Goal: Information Seeking & Learning: Check status

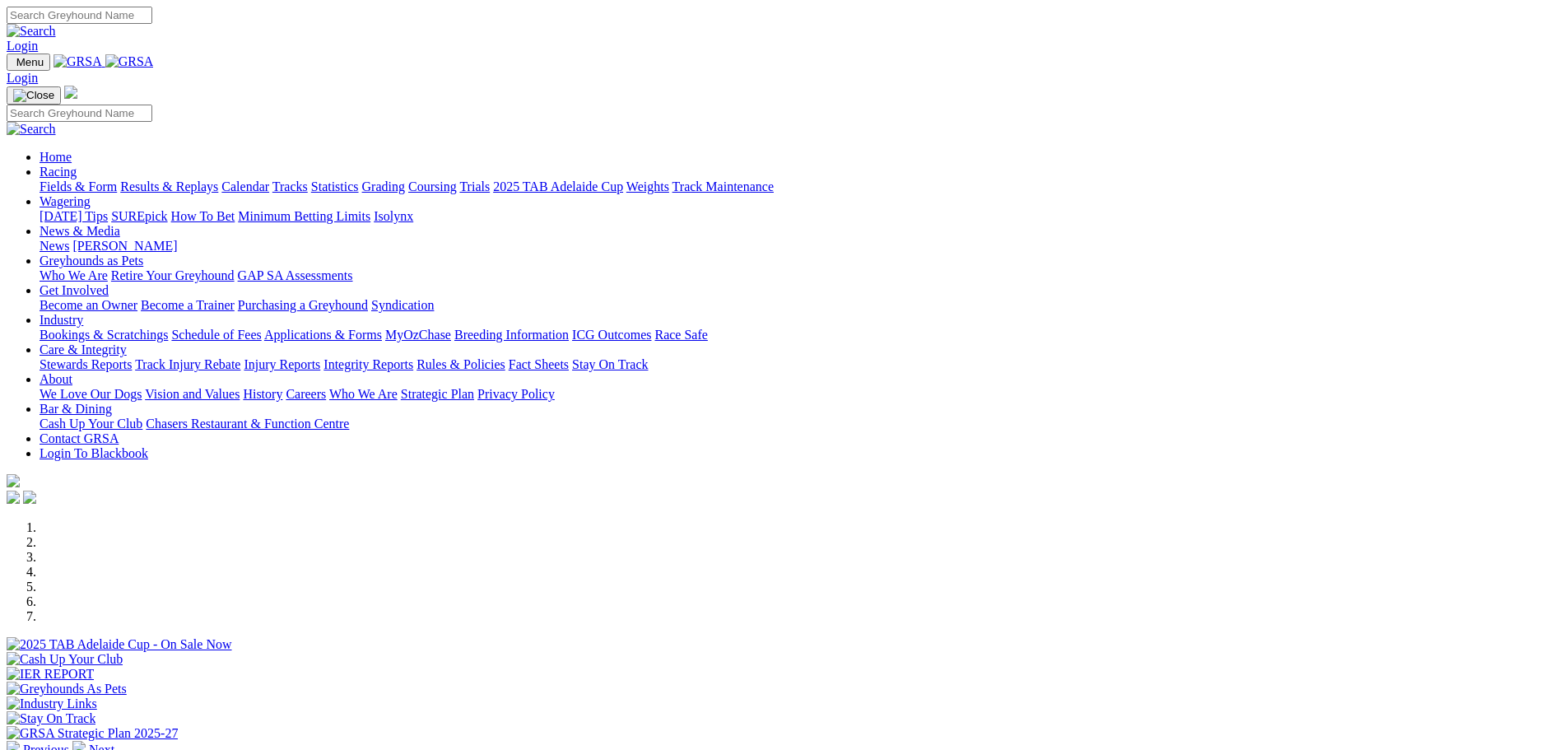
click at [218, 179] on link "Results & Replays" at bounding box center [168, 186] width 98 height 14
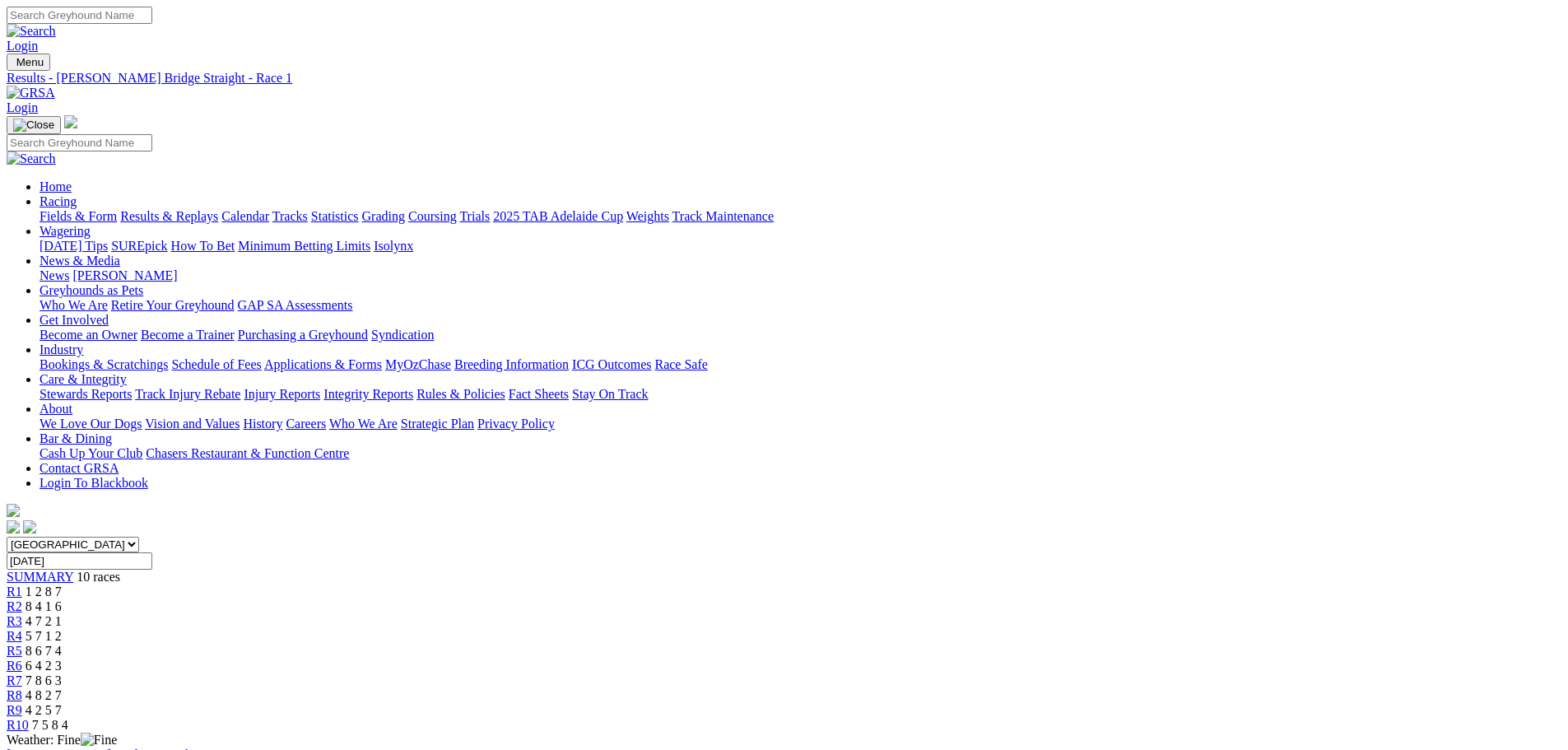
click at [1260, 718] on div "R10 7 5 8 4" at bounding box center [784, 725] width 1555 height 15
click at [1176, 704] on div "R9 4 2 5 7" at bounding box center [784, 711] width 1555 height 15
click at [23, 689] on link "R8" at bounding box center [15, 696] width 16 height 14
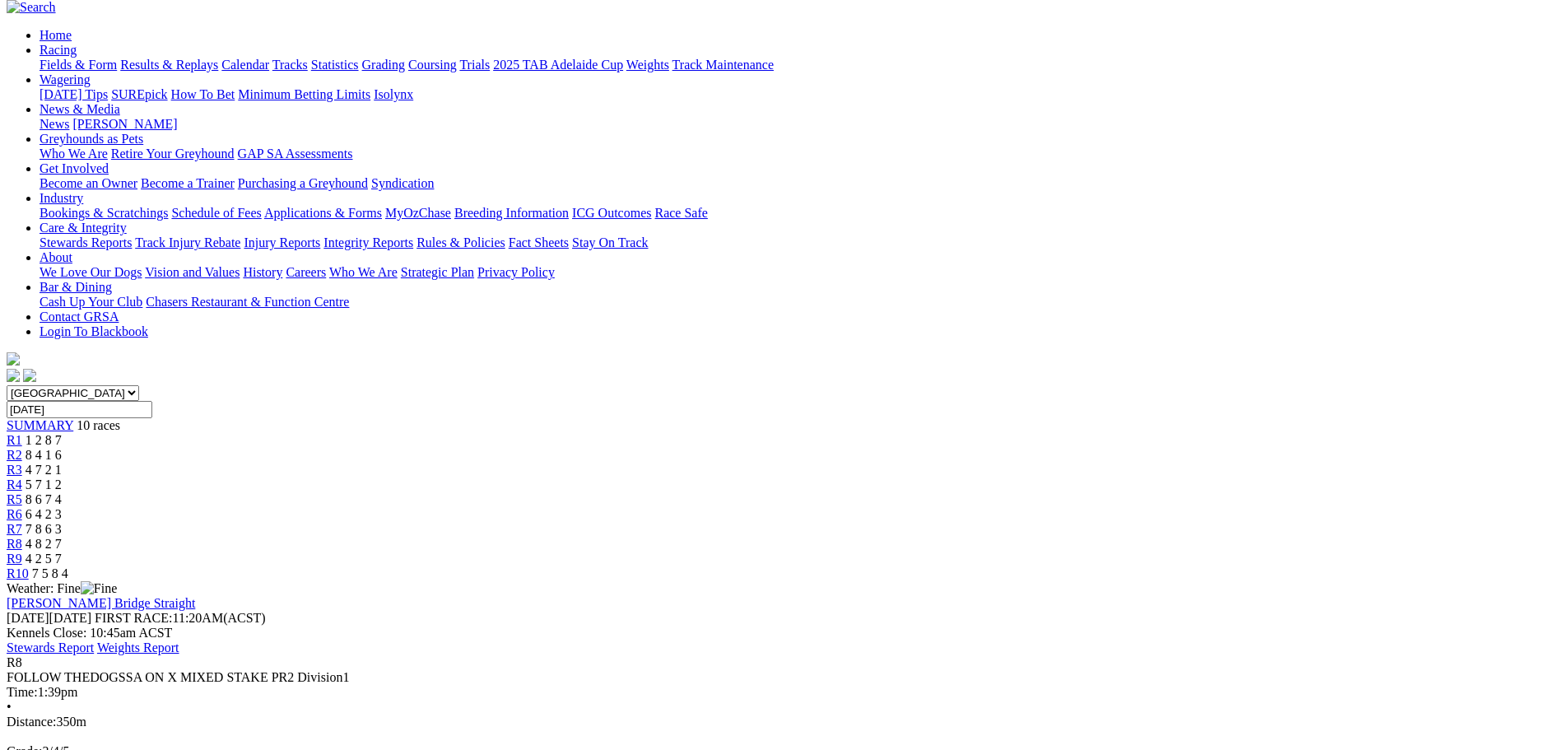
scroll to position [165, 0]
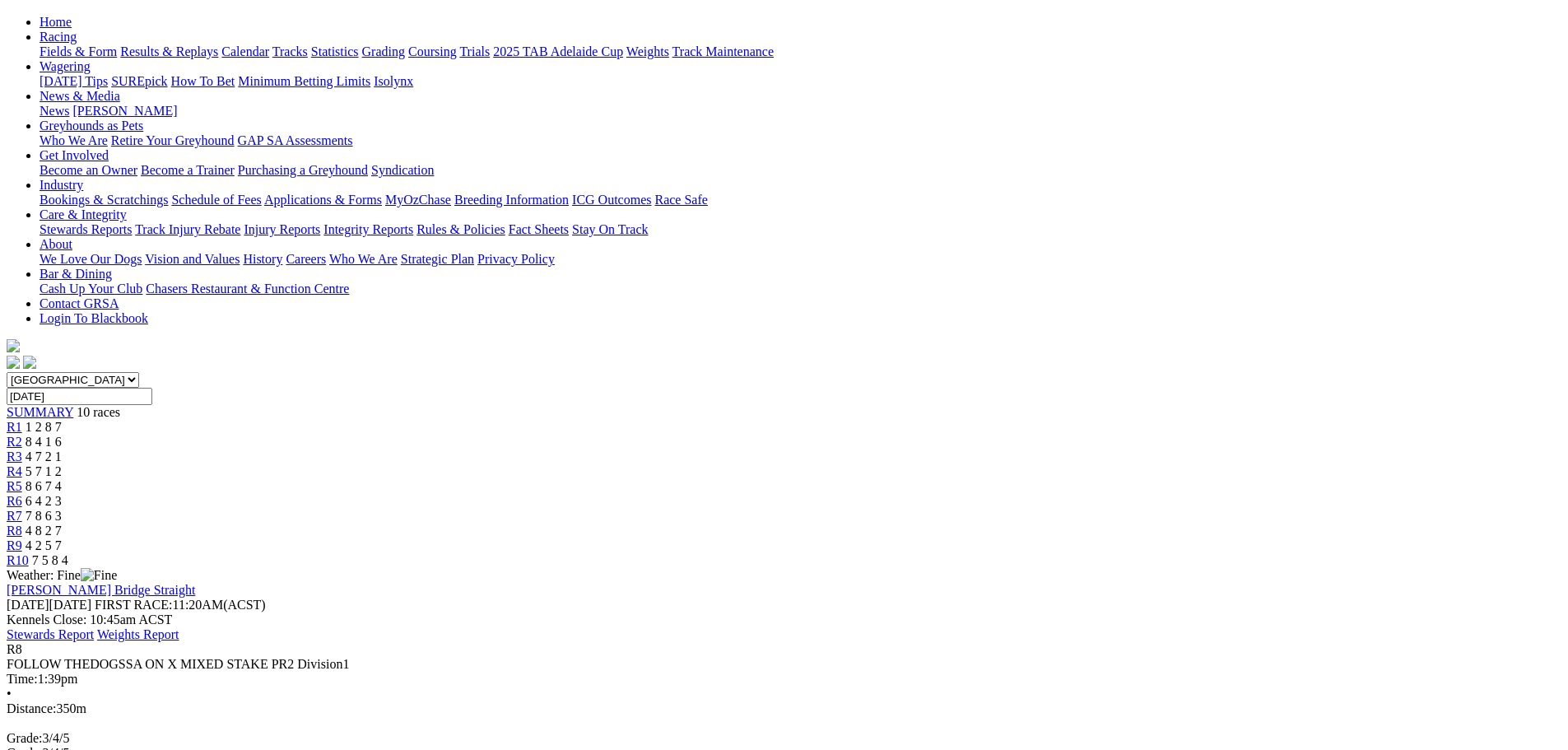
click at [999, 509] on div "R7 7 8 6 3" at bounding box center [784, 515] width 1555 height 15
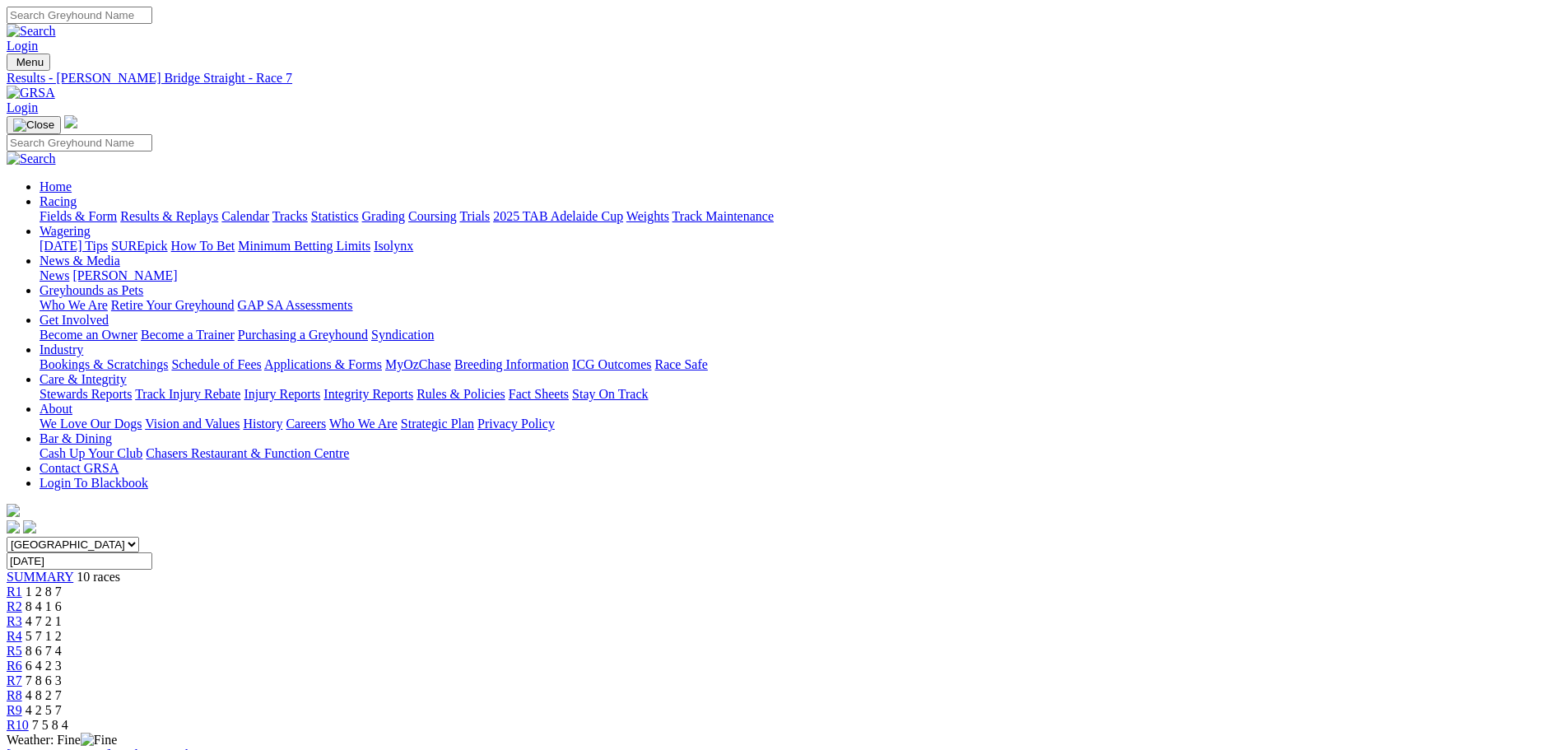
click at [23, 689] on link "R8" at bounding box center [15, 696] width 16 height 14
click at [62, 599] on span "8 4 1 6" at bounding box center [43, 606] width 36 height 14
click at [62, 689] on span "4 8 2 7" at bounding box center [43, 696] width 36 height 14
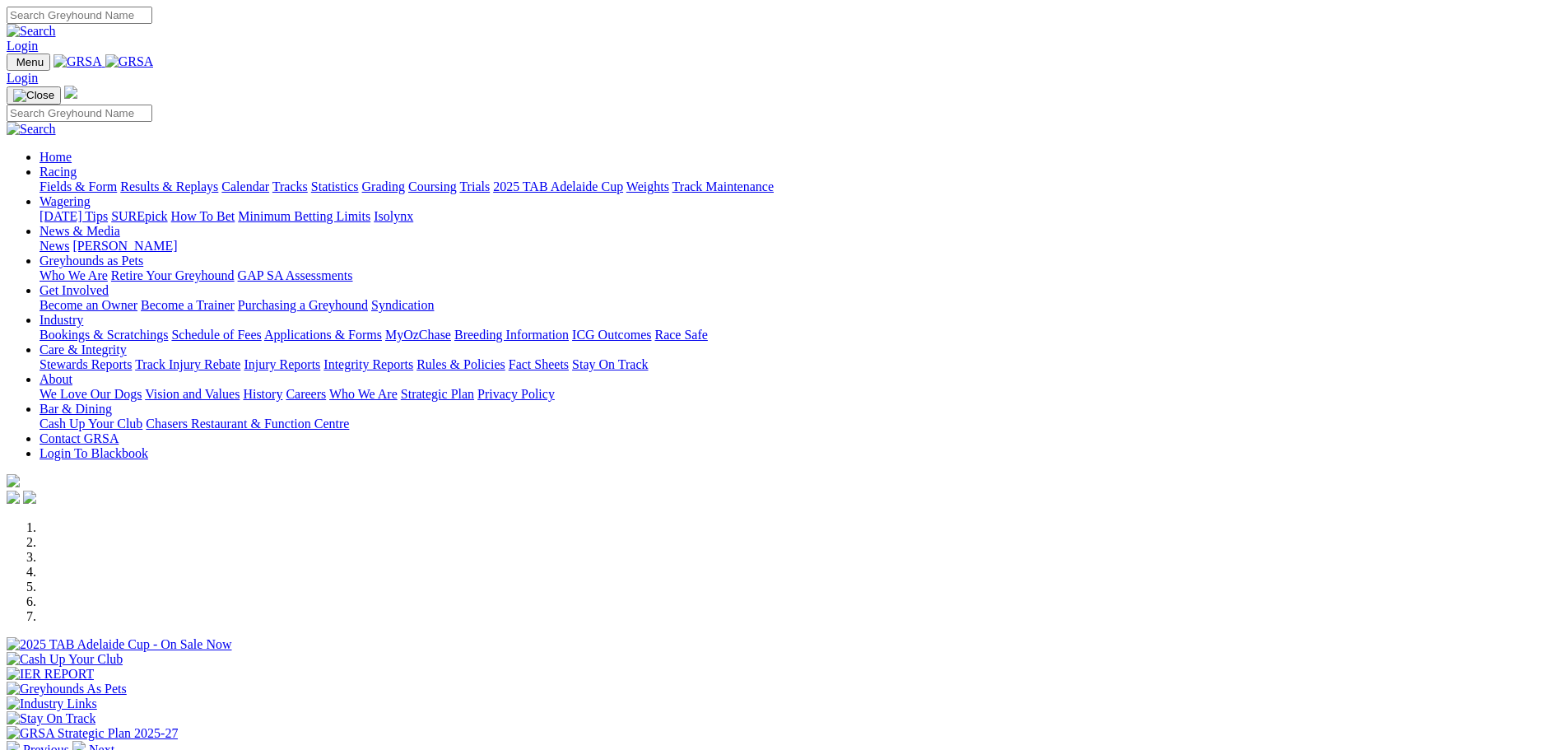
scroll to position [247, 0]
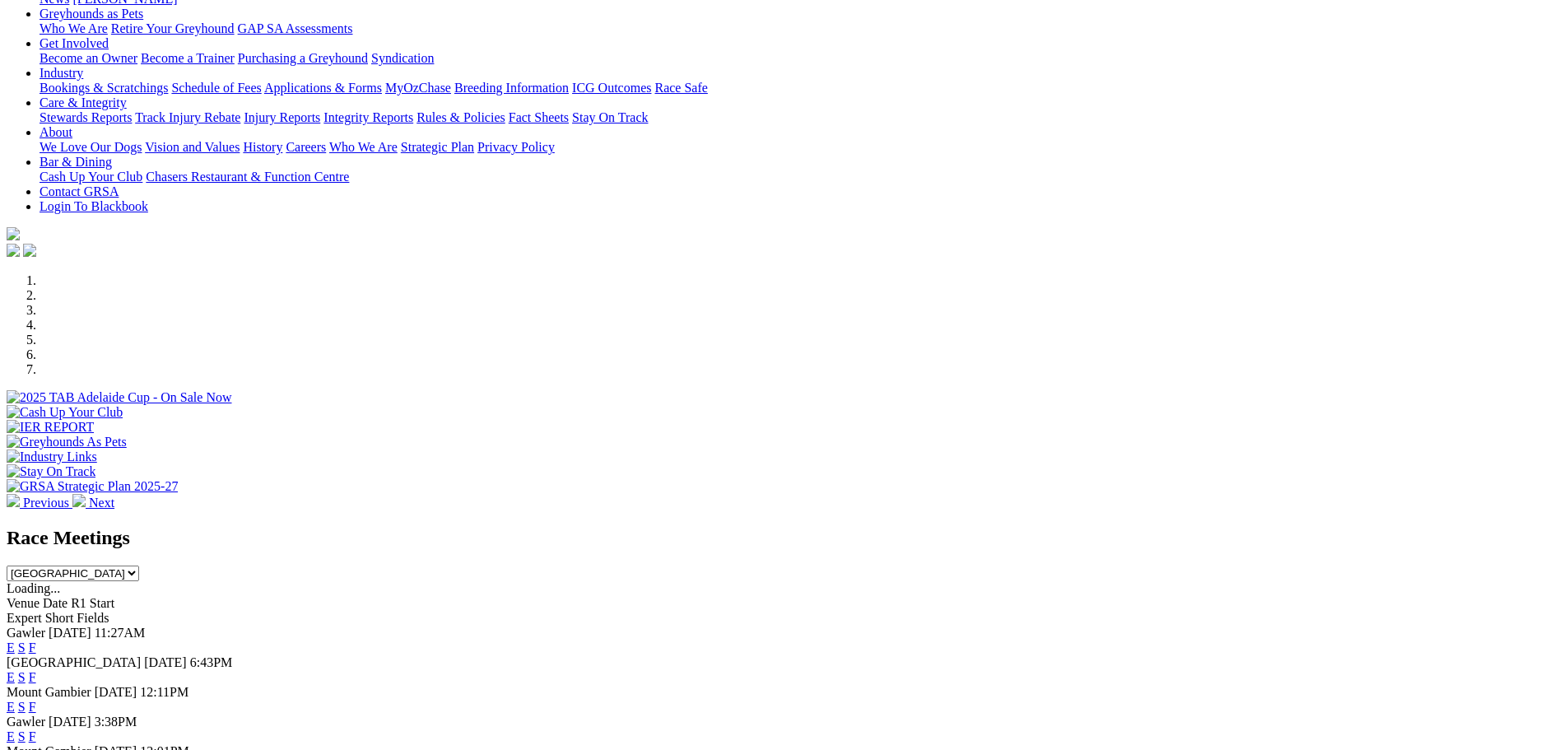
click at [15, 641] on link "E" at bounding box center [11, 648] width 8 height 14
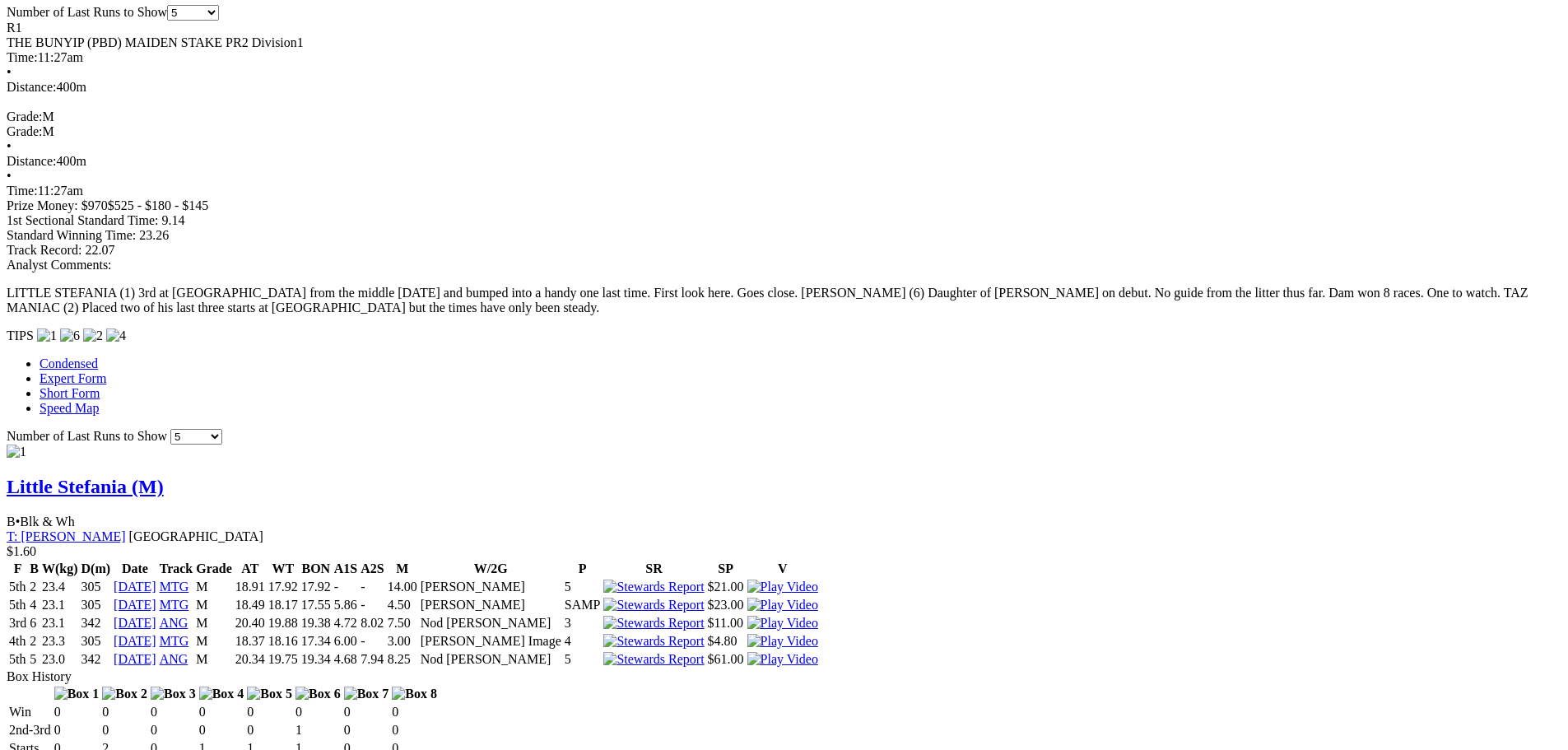
scroll to position [1070, 0]
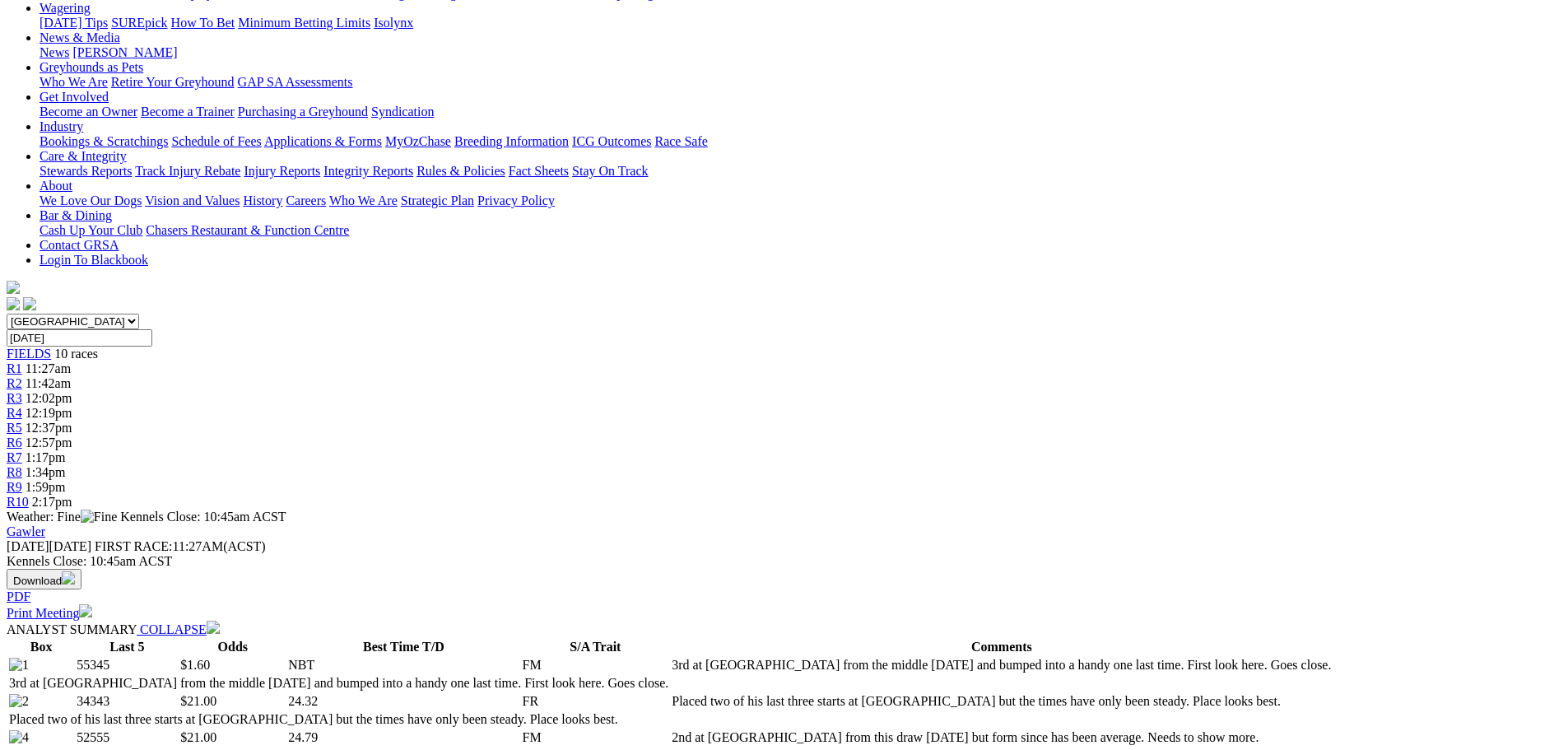
scroll to position [9, 0]
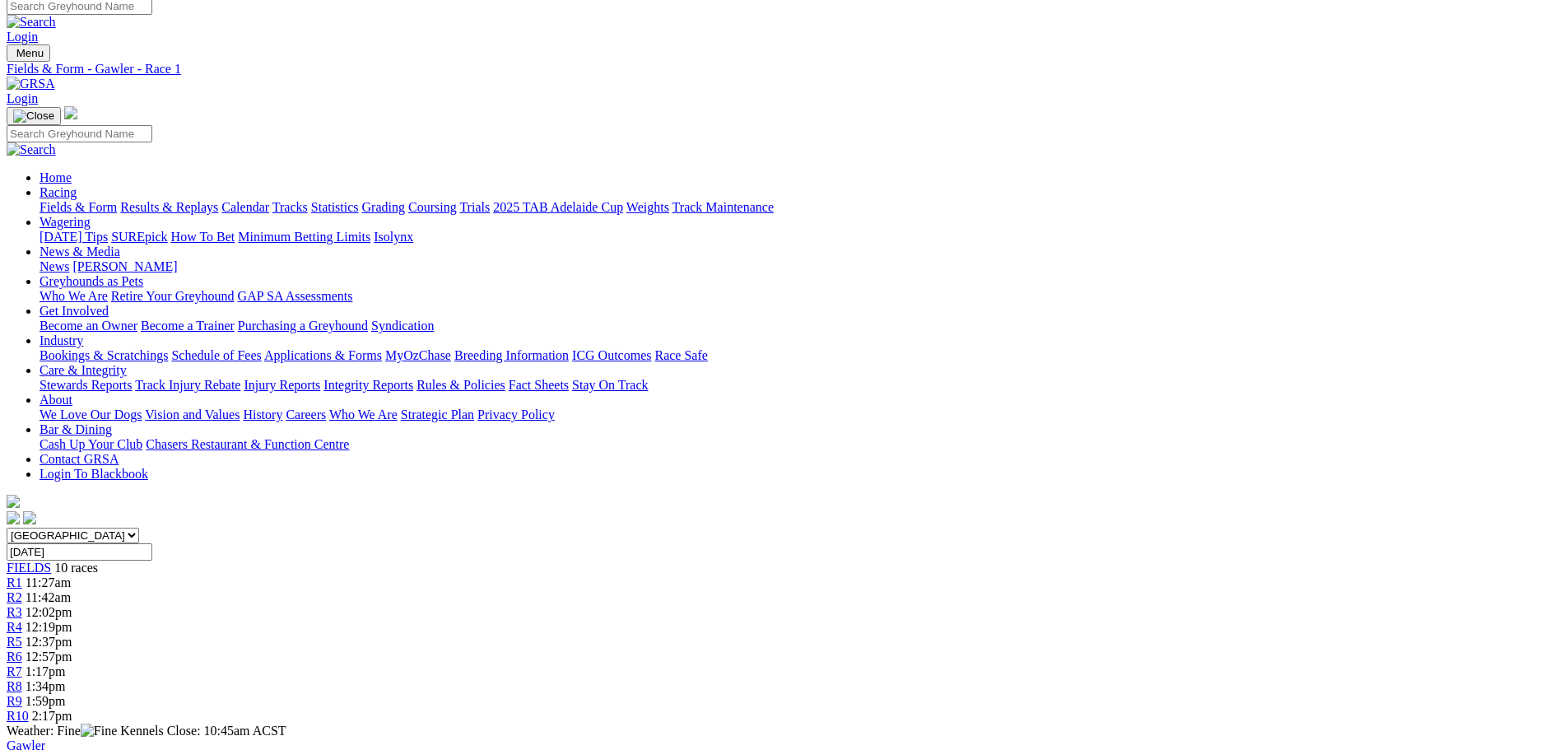
click at [542, 590] on div "R2 11:42am" at bounding box center [784, 597] width 1555 height 15
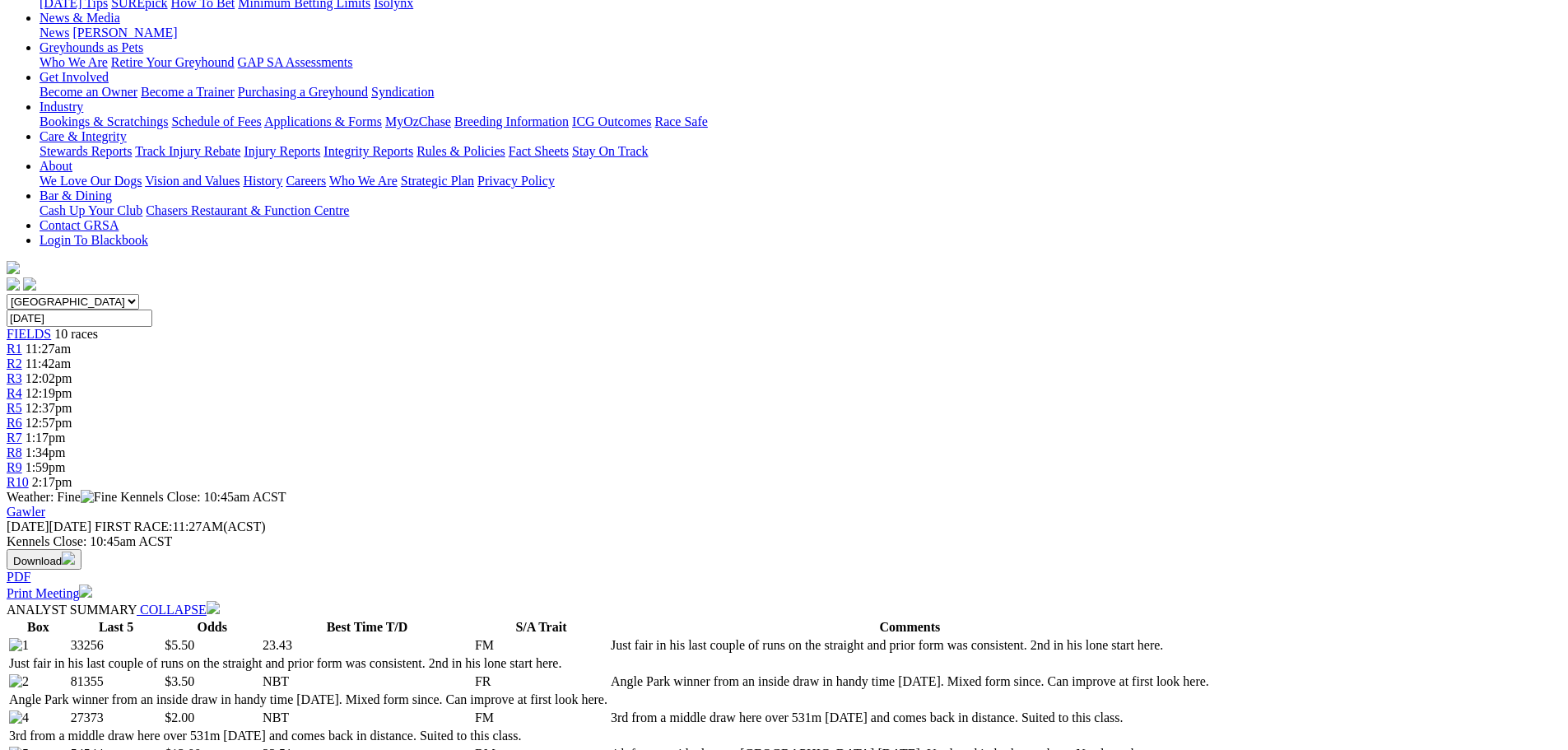
scroll to position [83, 0]
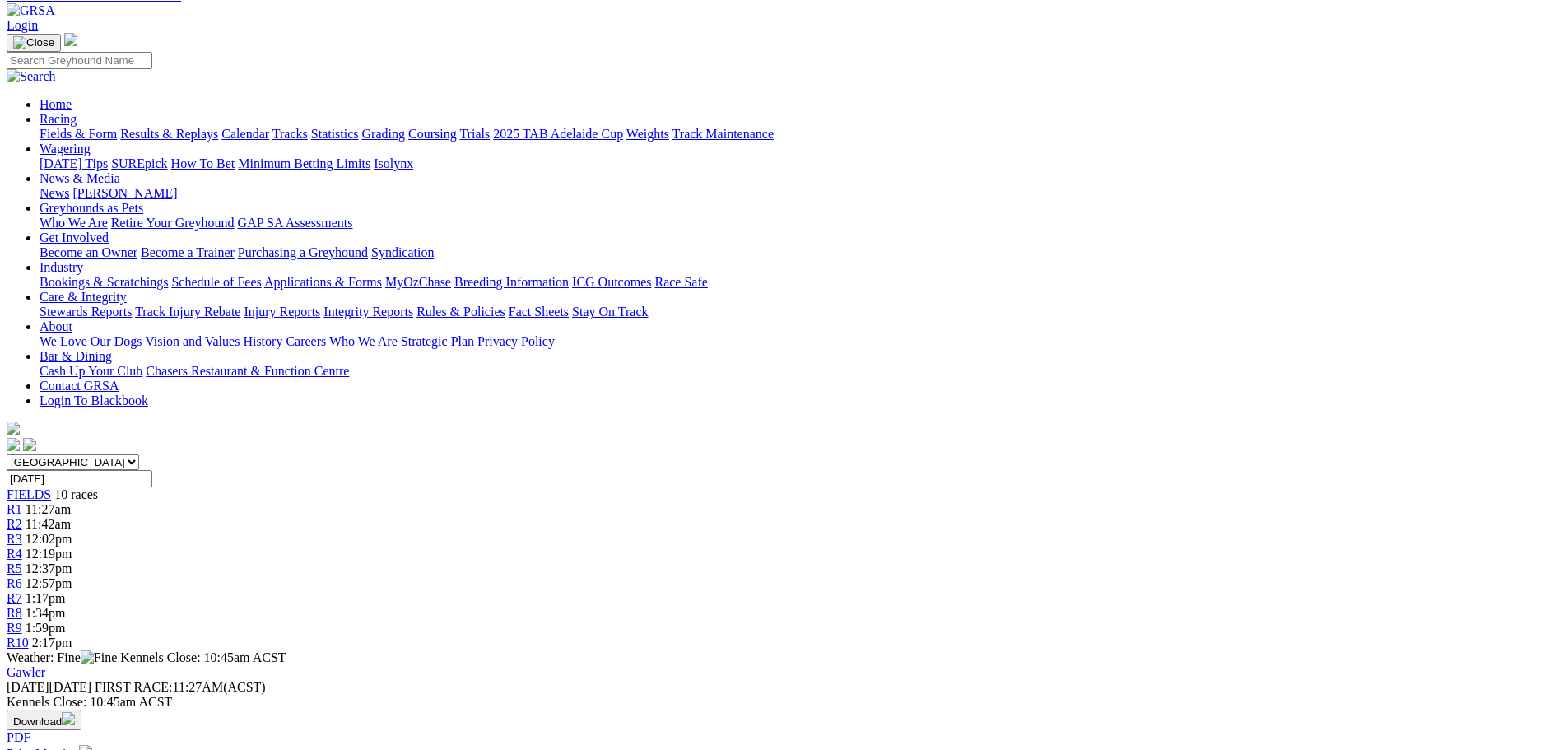
click at [613, 532] on div "R3 12:02pm" at bounding box center [784, 539] width 1555 height 15
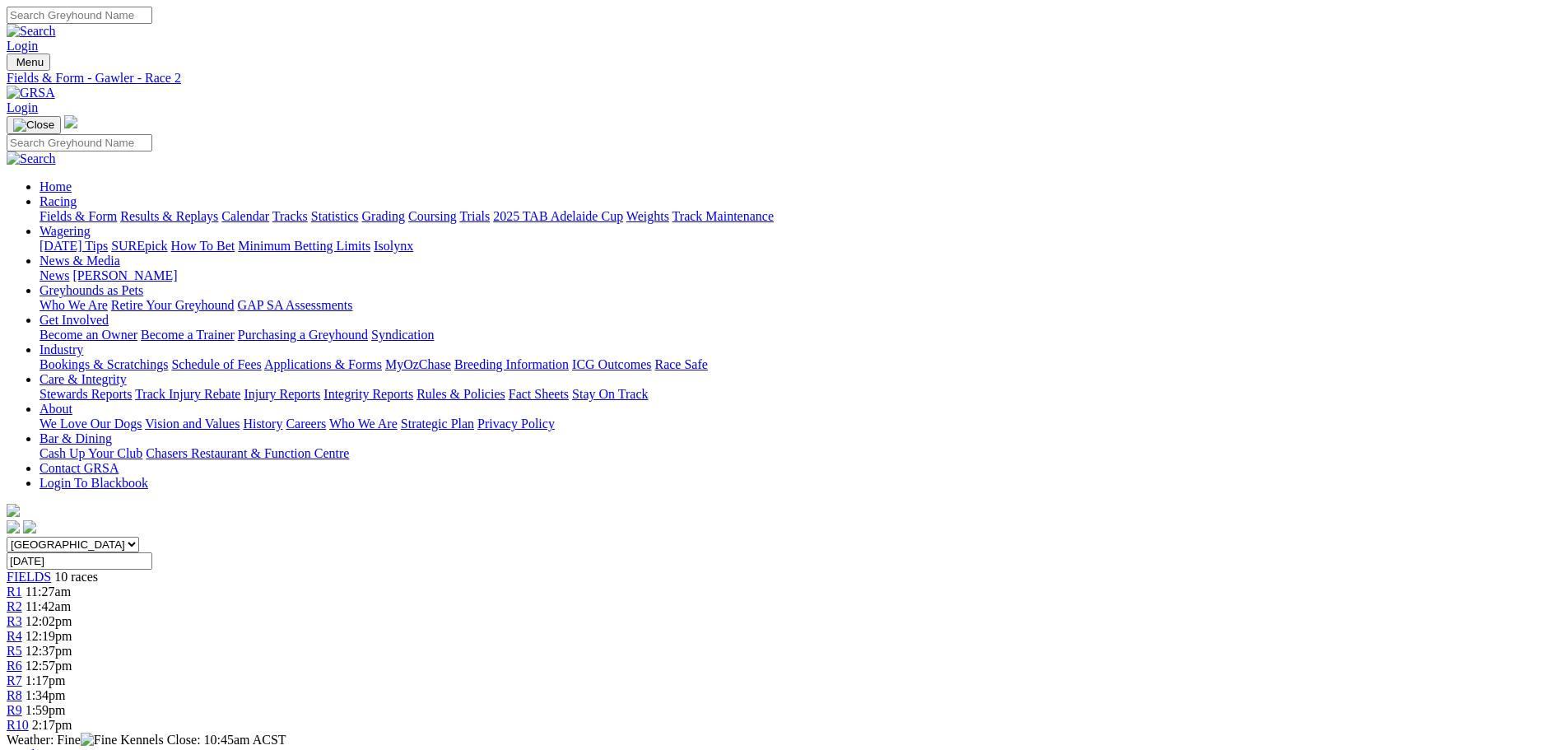
scroll to position [39, 0]
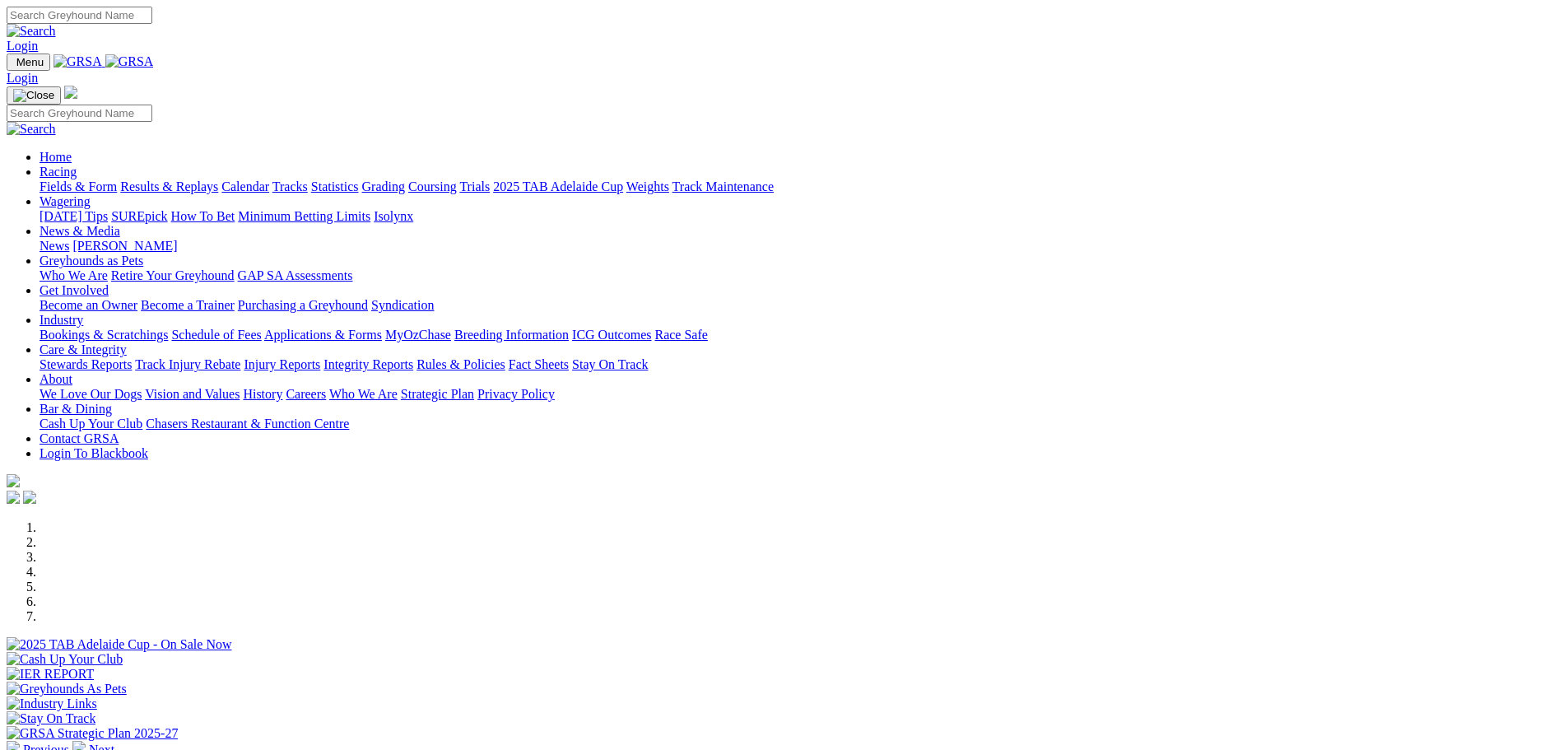
scroll to position [247, 0]
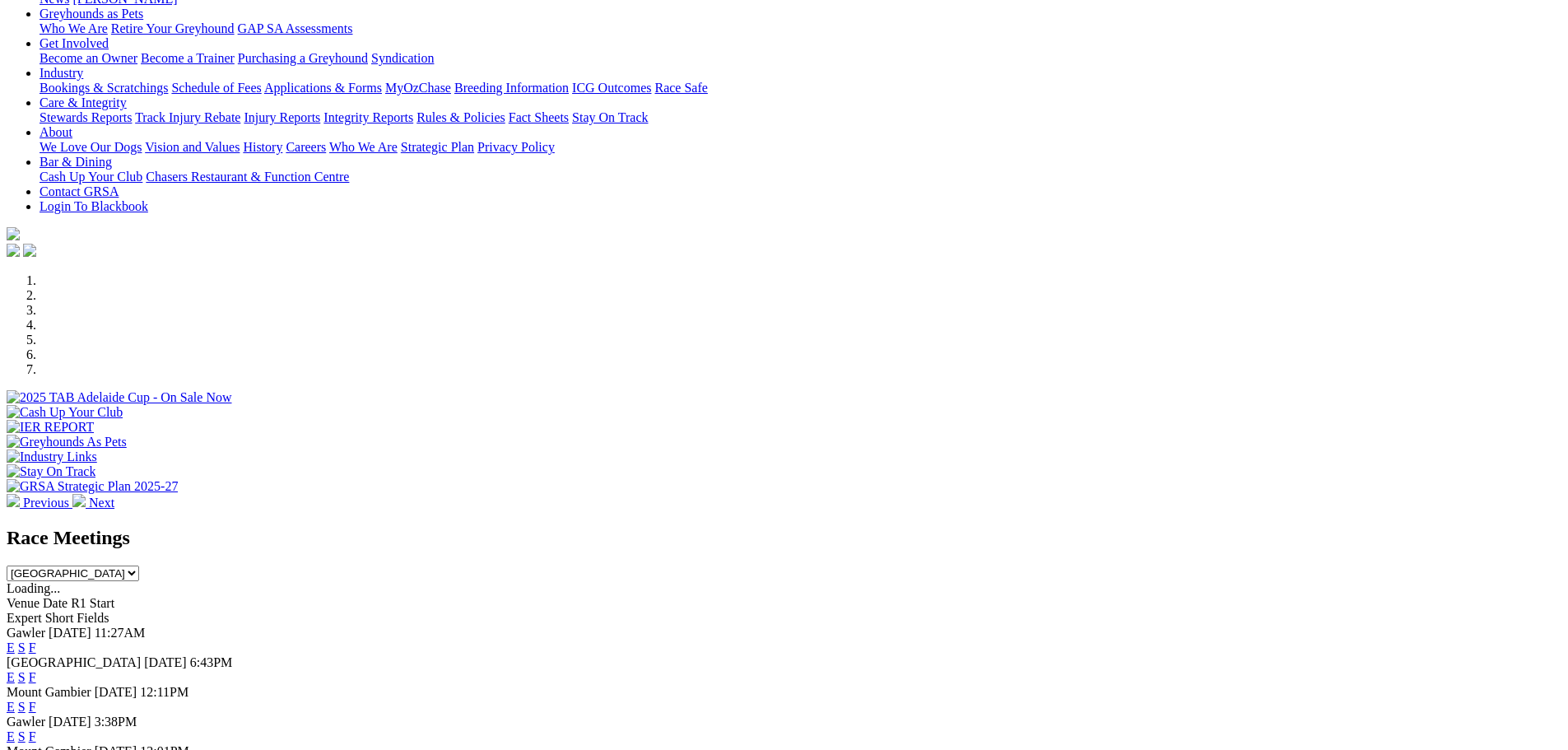
click at [36, 641] on link "F" at bounding box center [33, 648] width 8 height 14
